Goal: Check status: Check status

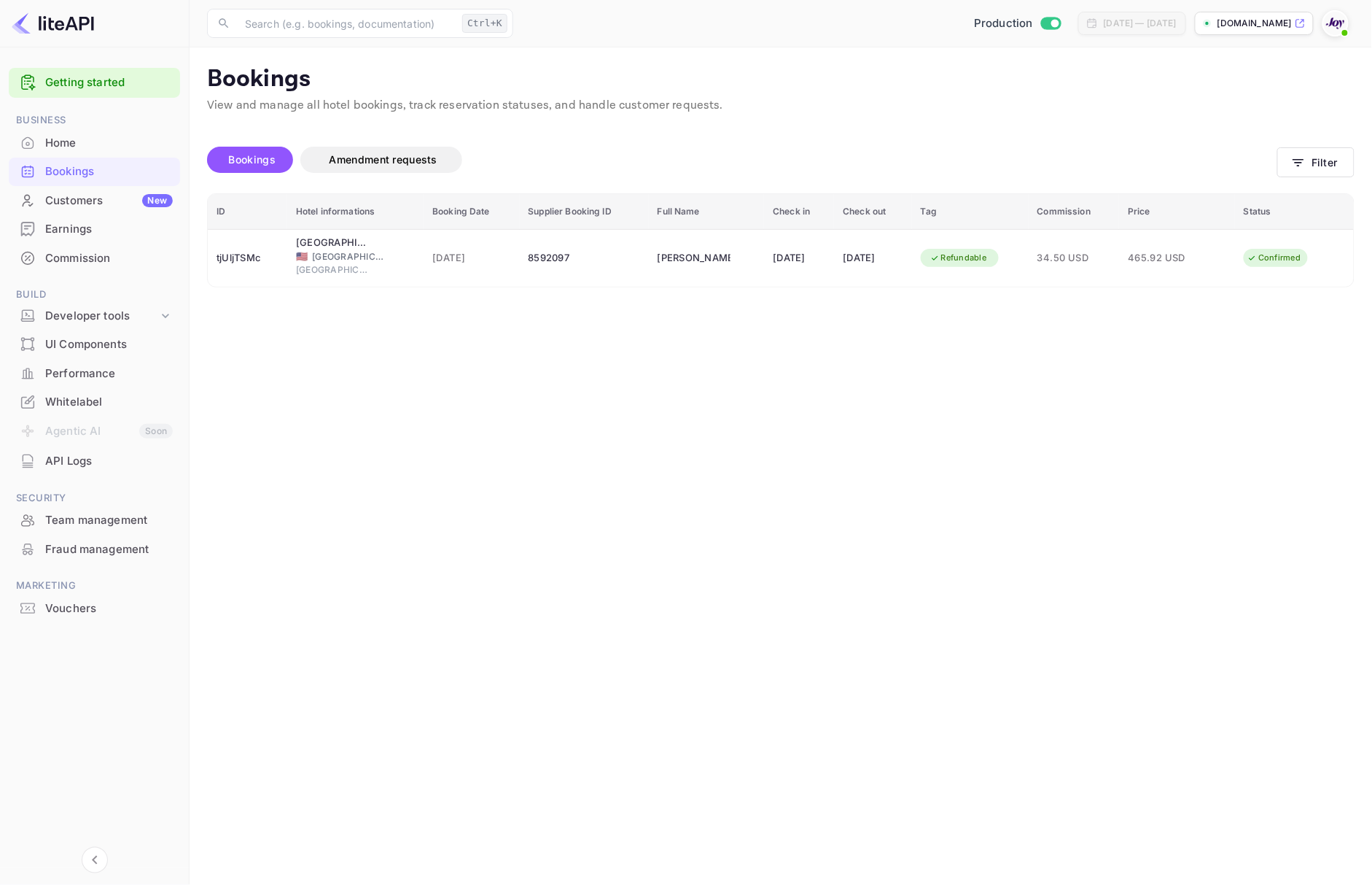
click at [109, 143] on div "Home" at bounding box center [109, 143] width 128 height 17
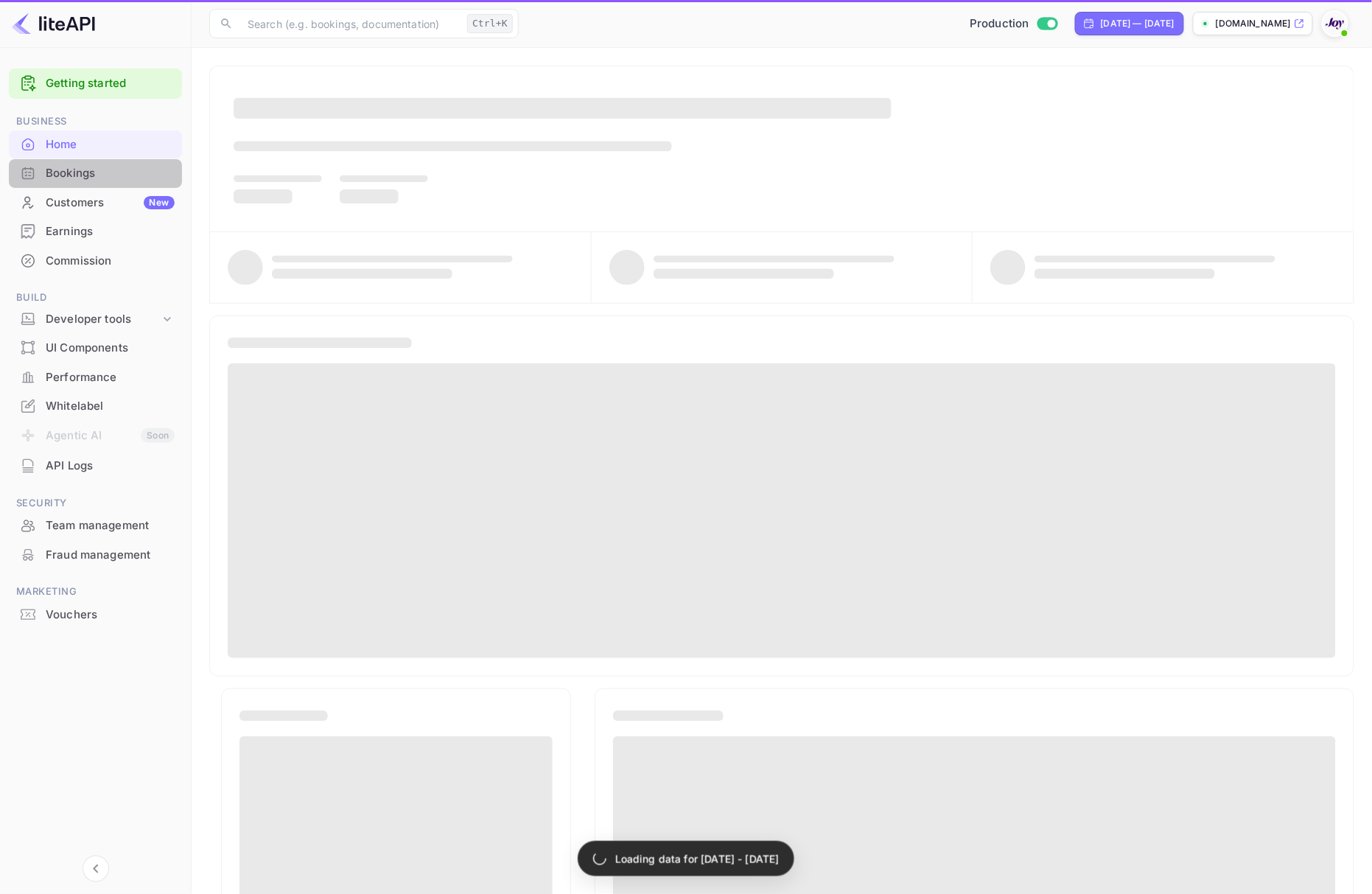
click at [115, 177] on div "Bookings" at bounding box center [110, 173] width 129 height 17
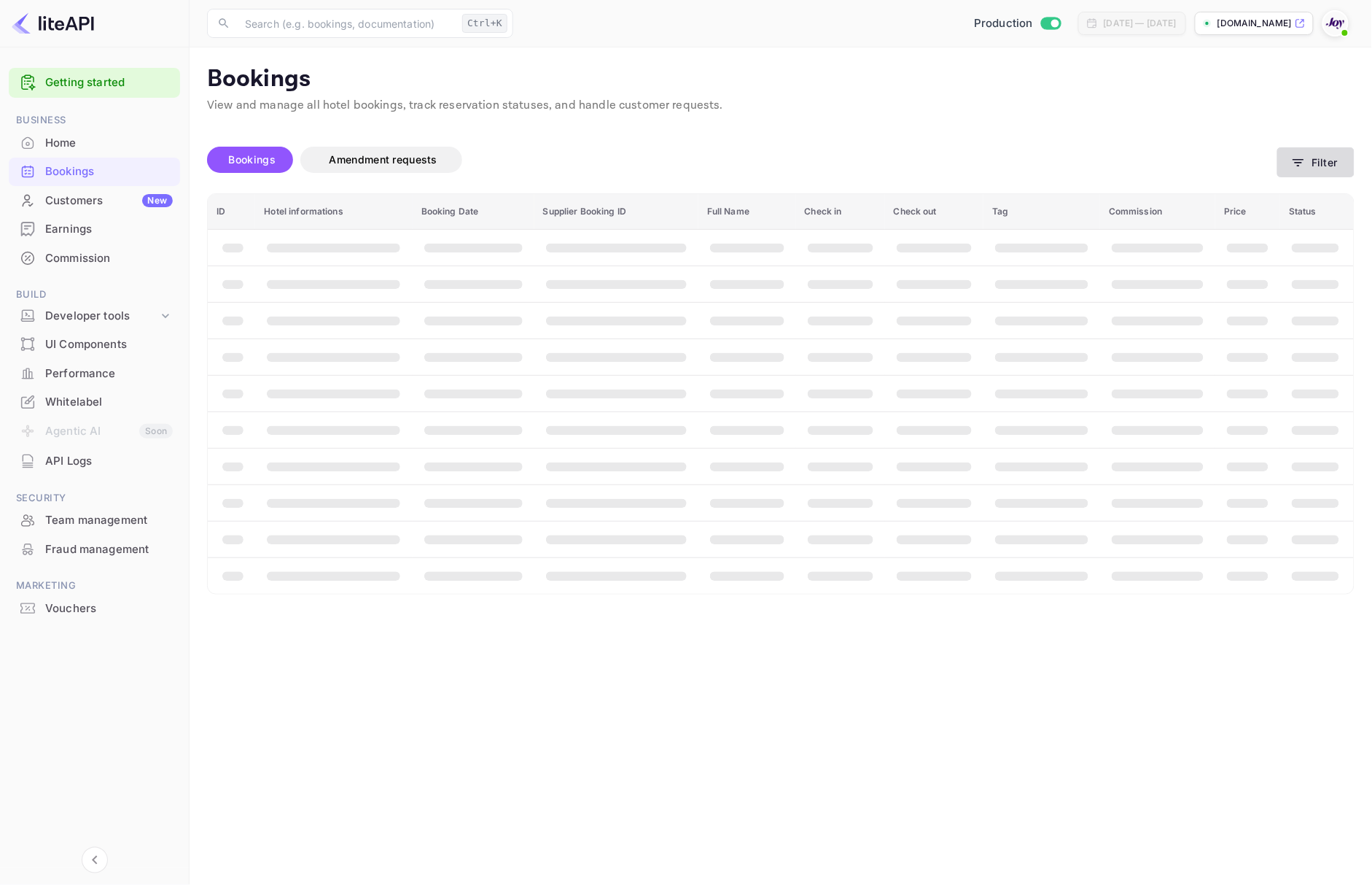
click at [1342, 164] on button "Filter" at bounding box center [1316, 162] width 77 height 30
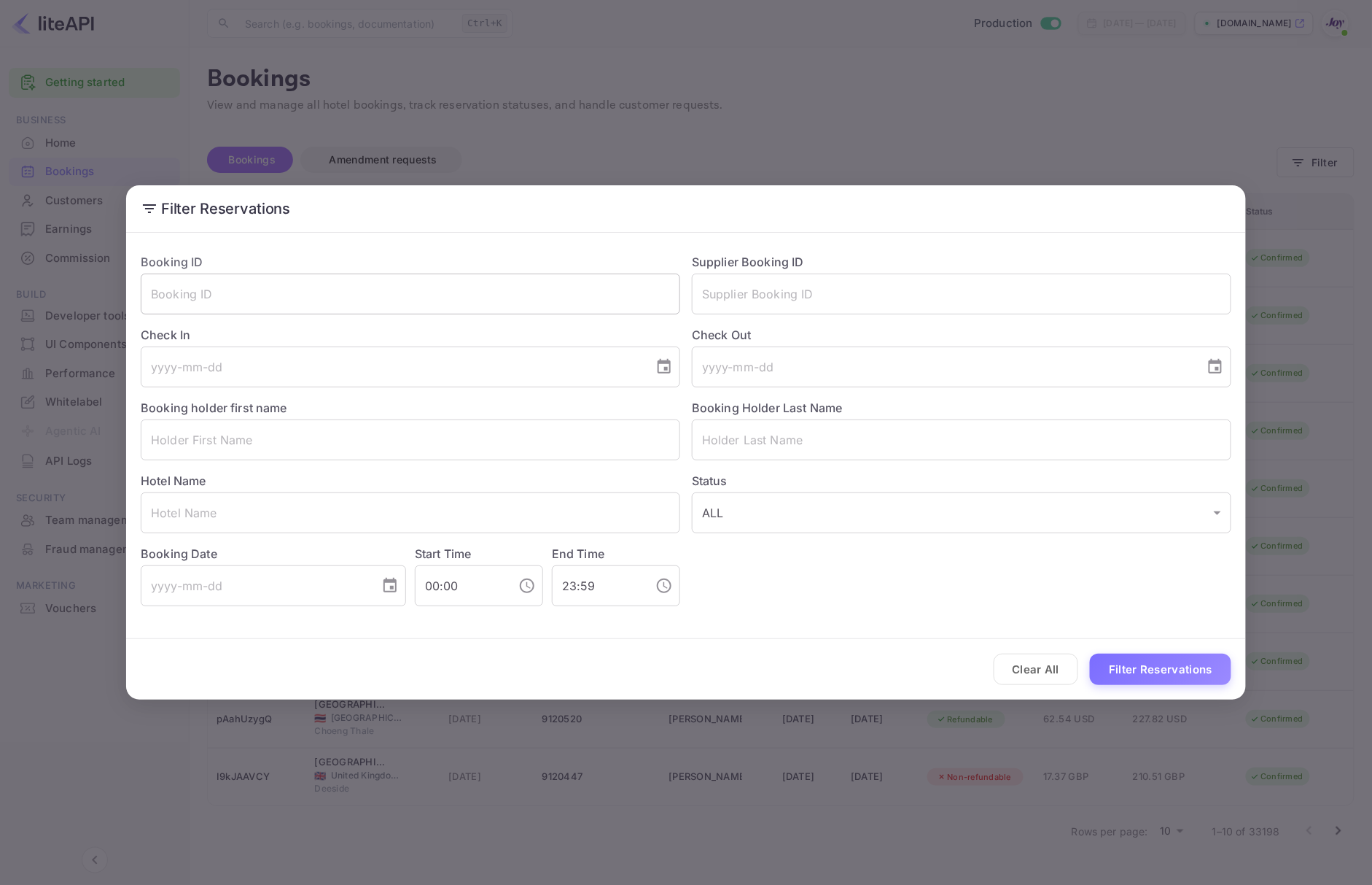
click at [455, 305] on input "text" at bounding box center [410, 294] width 539 height 41
paste input "GB-60851"
click at [1115, 664] on button "Filter Reservations" at bounding box center [1160, 669] width 141 height 32
click at [220, 299] on input "GB-60851" at bounding box center [410, 294] width 539 height 41
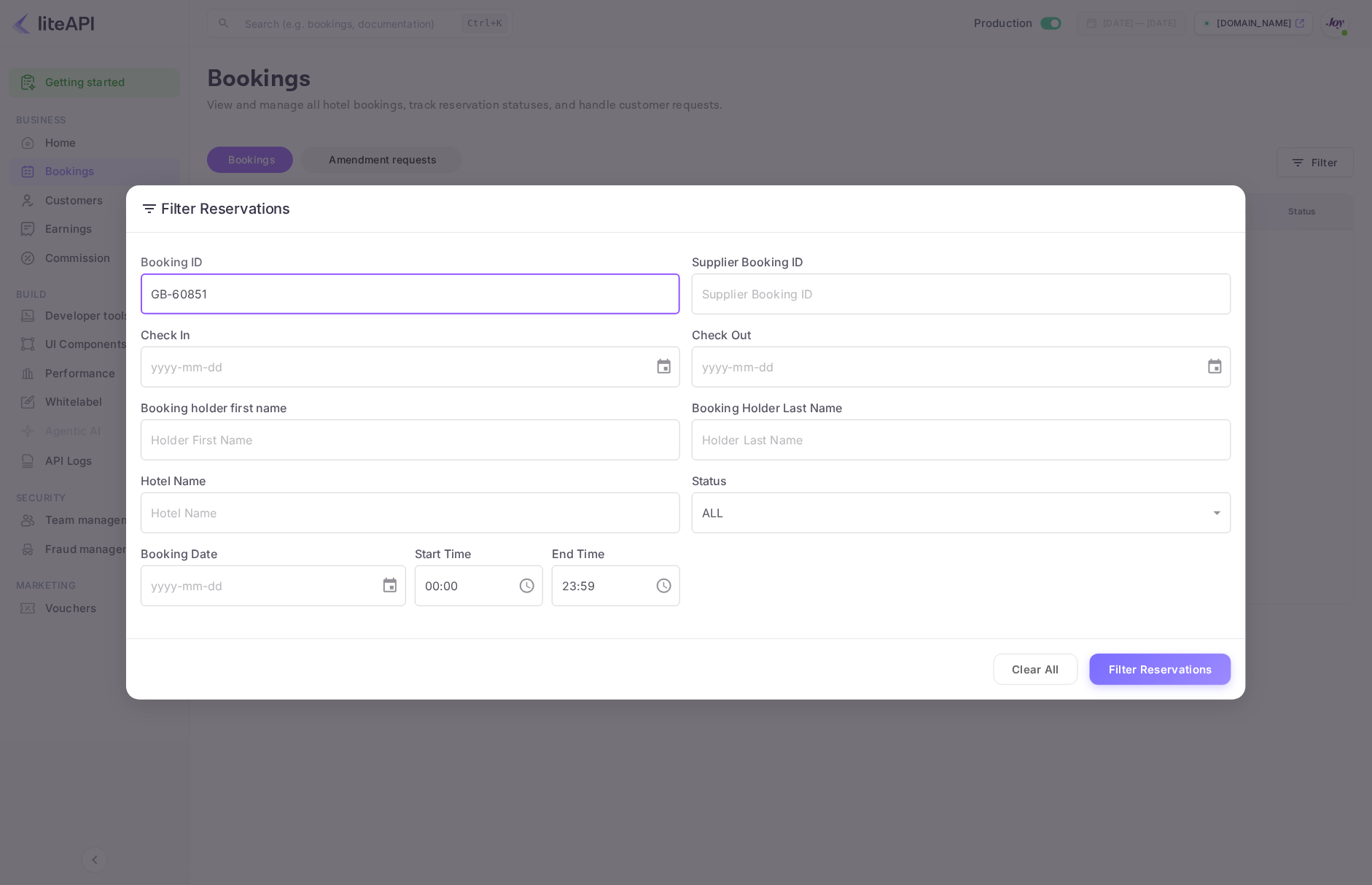
click at [220, 299] on input "GB-60851" at bounding box center [410, 294] width 539 height 41
click at [220, 296] on input "GB-60851" at bounding box center [410, 294] width 539 height 41
type input "GB-6085"
click at [220, 295] on input "GB-6085" at bounding box center [410, 294] width 539 height 41
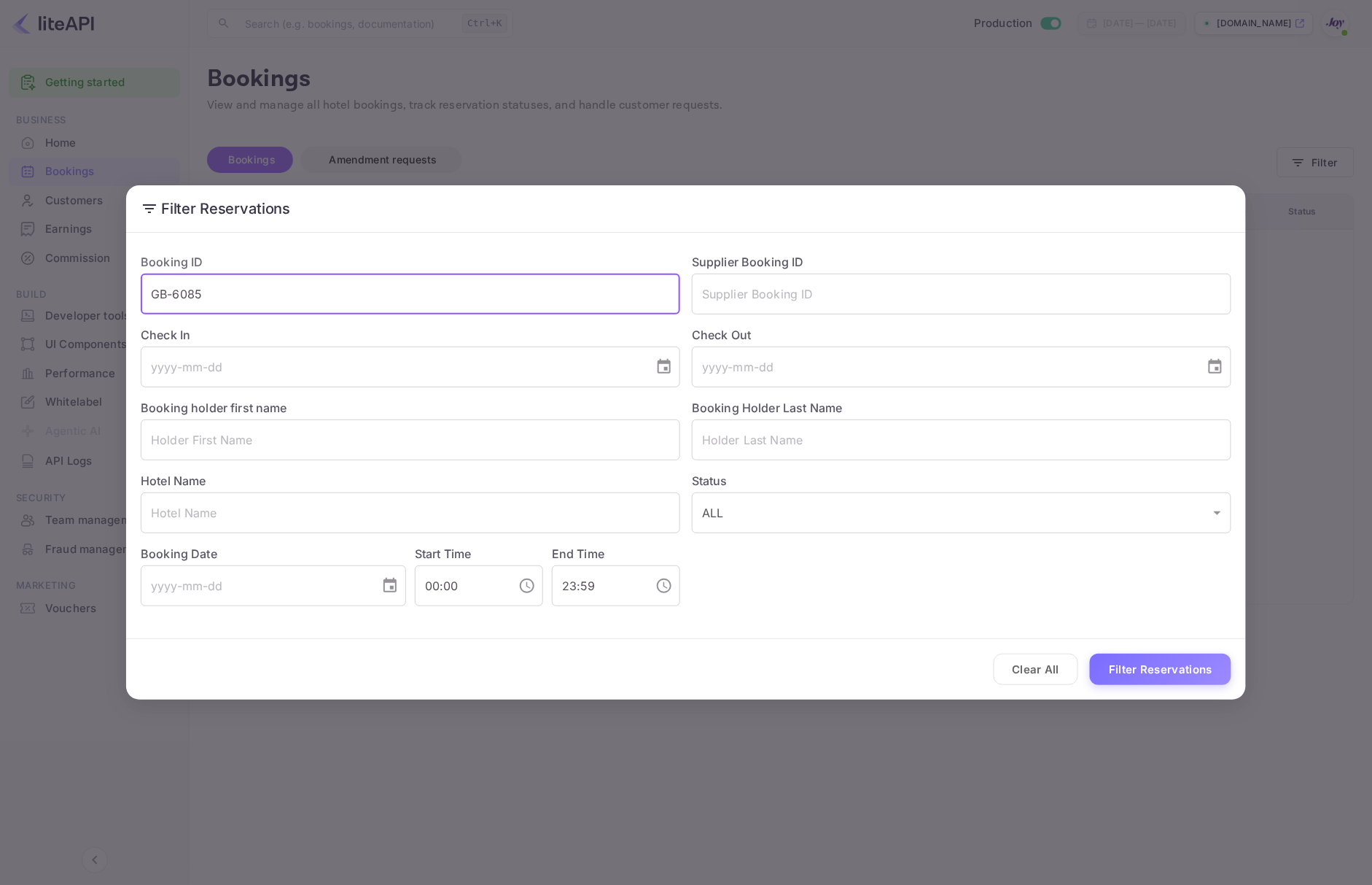
click at [220, 295] on input "GB-6085" at bounding box center [410, 294] width 539 height 41
click at [179, 442] on input "text" at bounding box center [410, 440] width 539 height 41
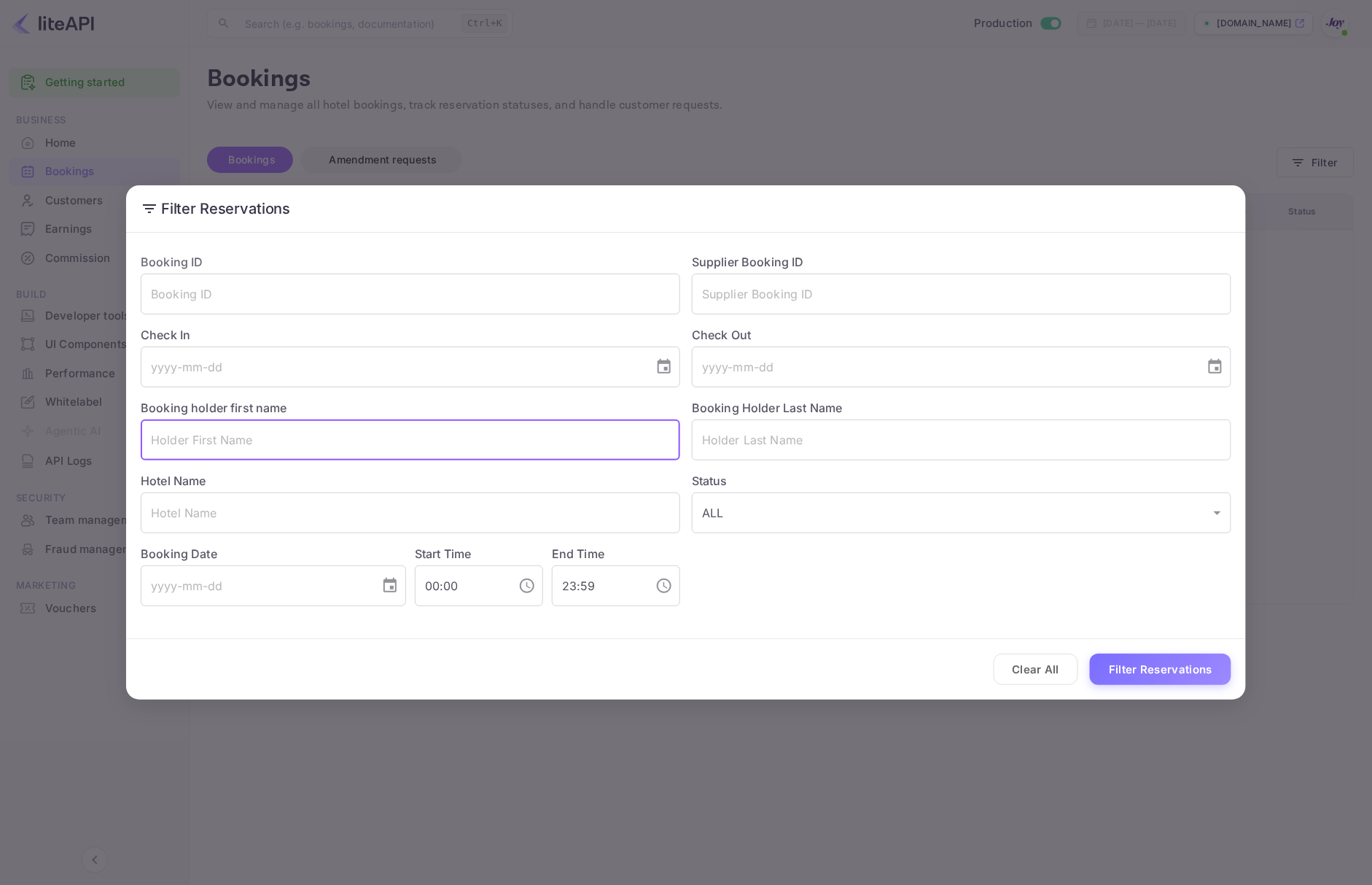
paste input "[PERSON_NAME]"
type input "[PERSON_NAME]"
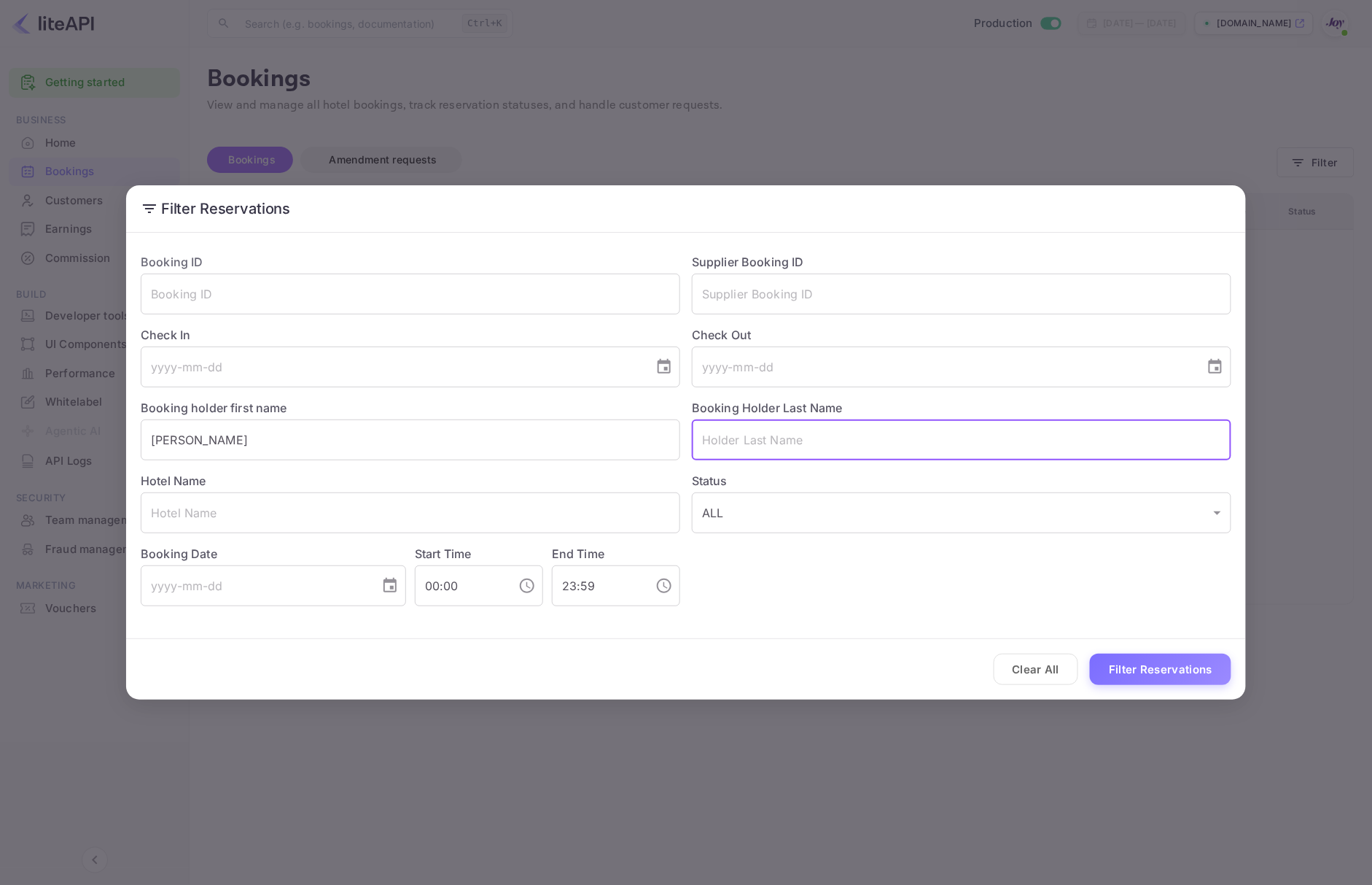
drag, startPoint x: 763, startPoint y: 452, endPoint x: 783, endPoint y: 460, distance: 21.5
click at [765, 452] on input "text" at bounding box center [961, 440] width 539 height 41
paste input "[PERSON_NAME]"
type input "[PERSON_NAME]"
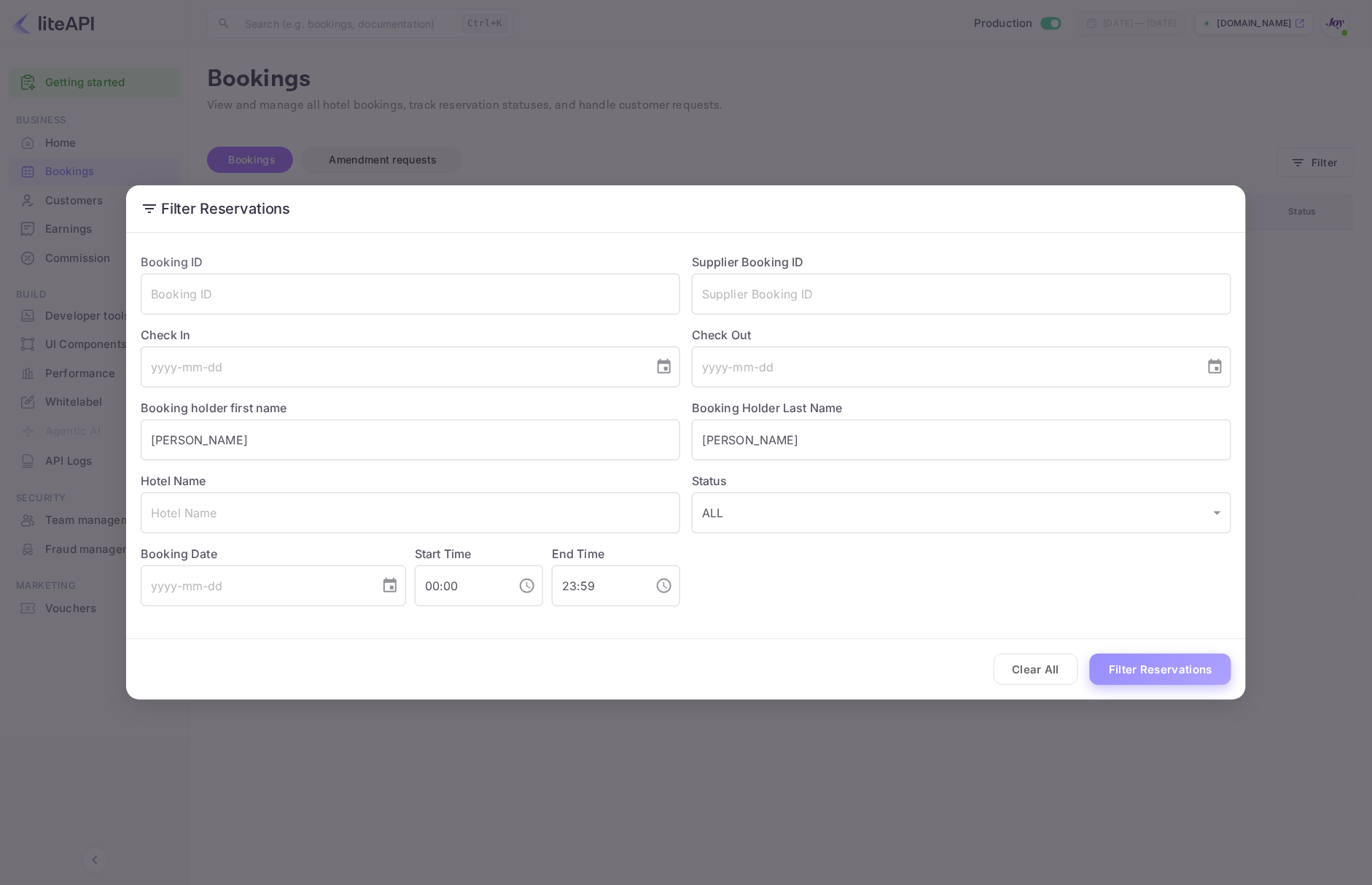
click at [1145, 664] on button "Filter Reservations" at bounding box center [1160, 669] width 141 height 32
